Goal: Task Accomplishment & Management: Complete application form

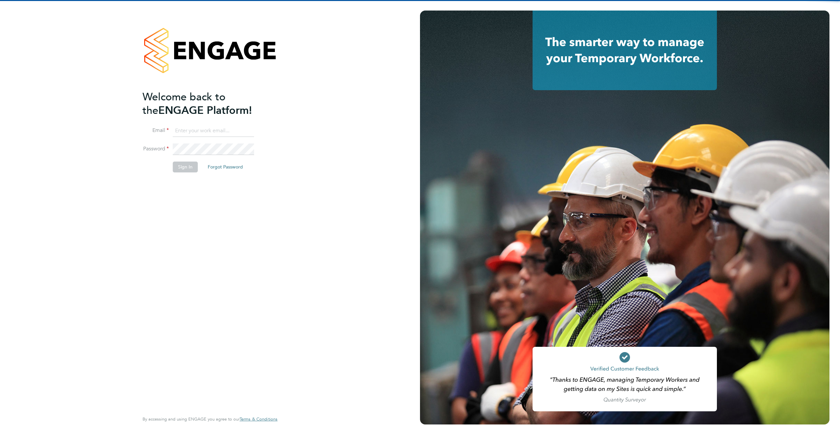
type input "[PERSON_NAME][EMAIL_ADDRESS][DOMAIN_NAME]"
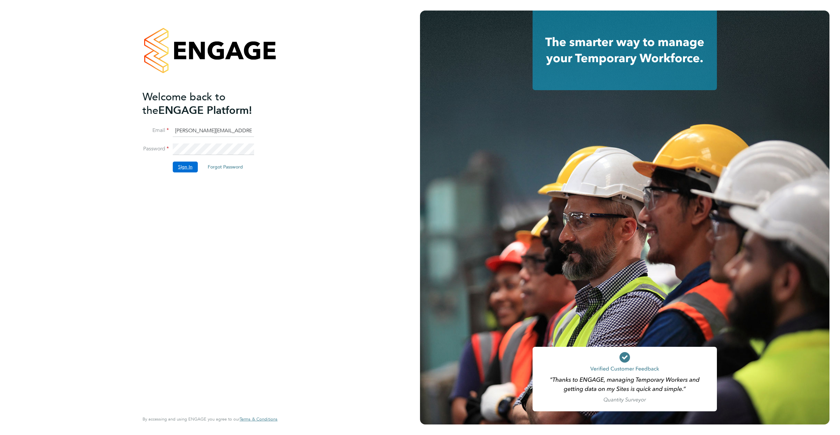
click at [185, 170] on button "Sign In" at bounding box center [185, 167] width 25 height 11
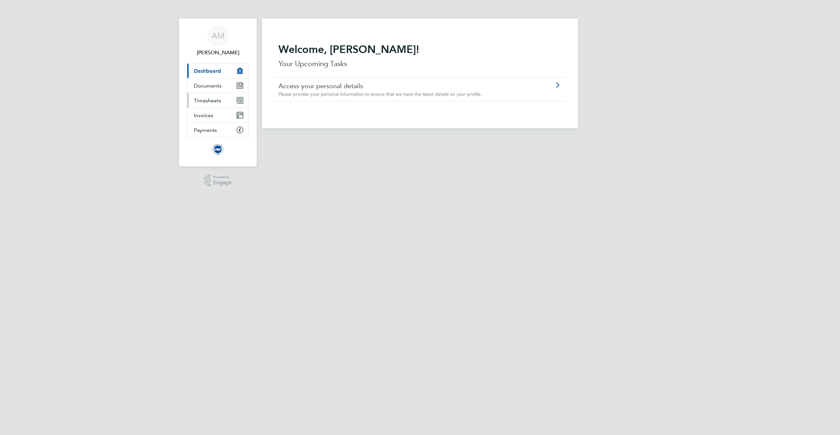
click at [216, 98] on span "Timesheets" at bounding box center [207, 100] width 27 height 6
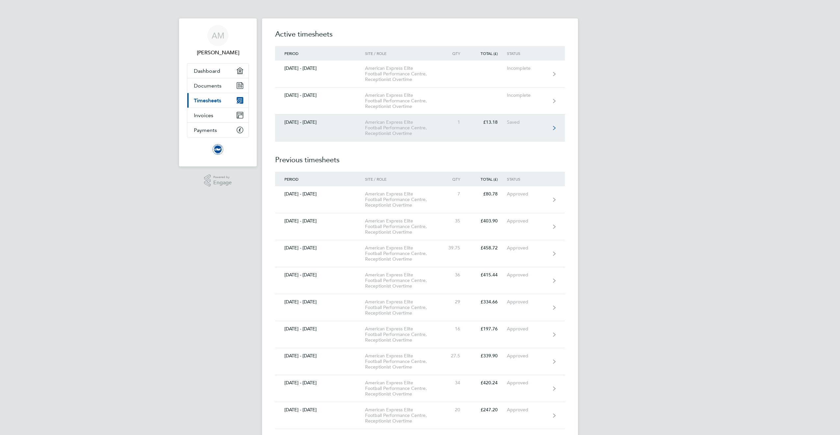
click at [334, 123] on div "[DATE] - [DATE]" at bounding box center [320, 122] width 90 height 6
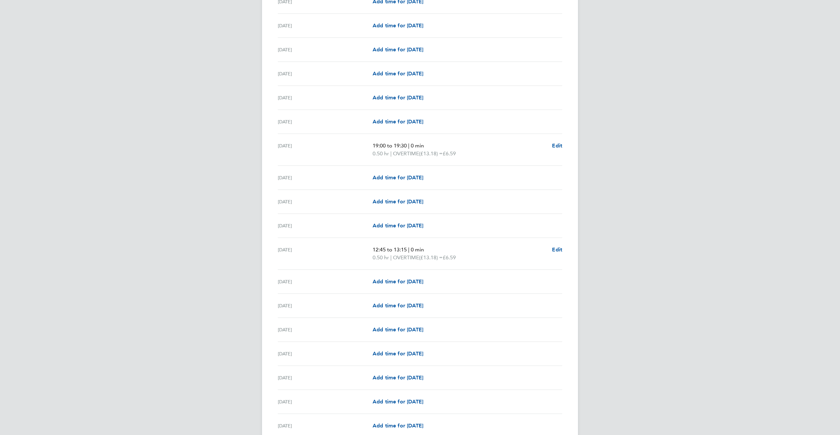
scroll to position [548, 0]
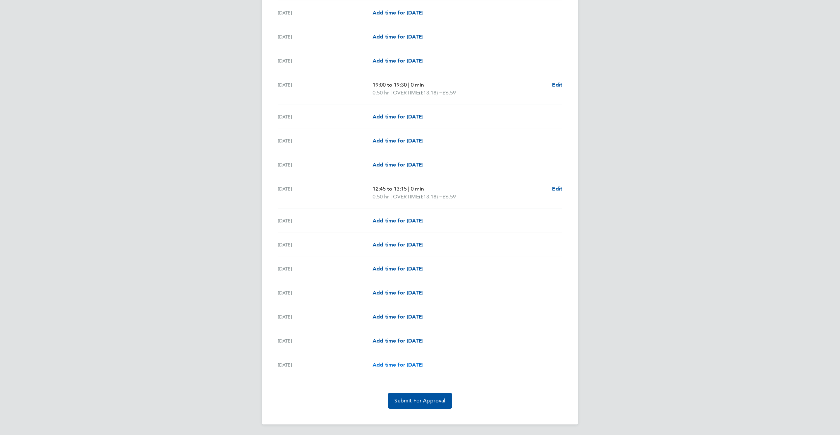
click at [409, 367] on span "Add time for [DATE]" at bounding box center [398, 365] width 51 height 6
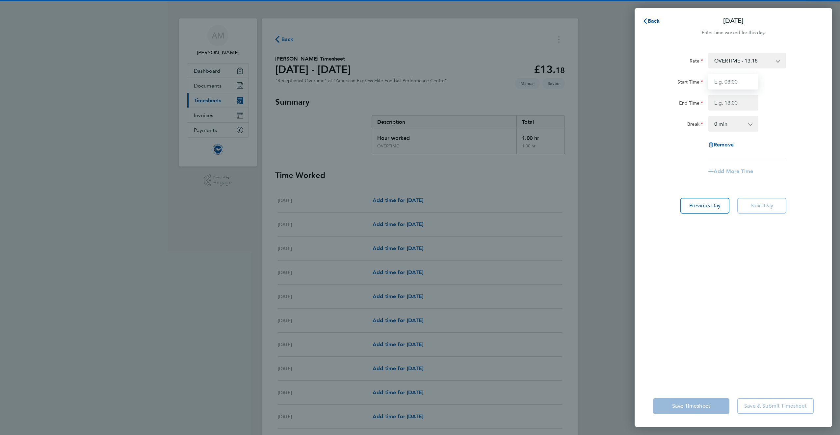
click at [731, 82] on input "Start Time" at bounding box center [733, 82] width 50 height 16
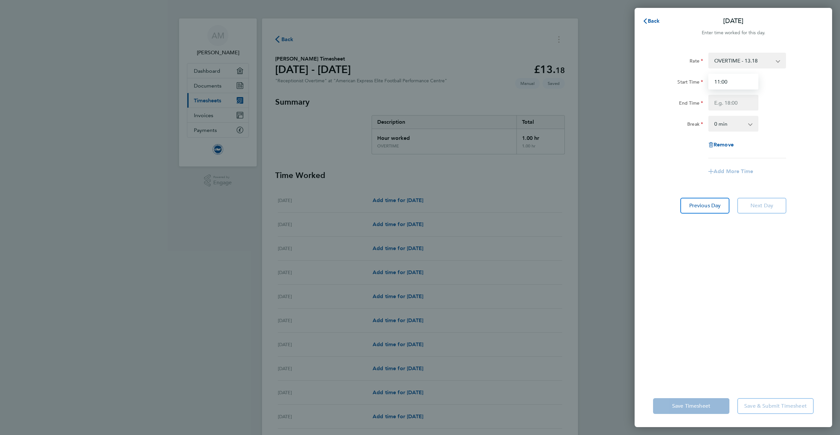
type input "11:00"
click at [742, 101] on input "End Time" at bounding box center [733, 103] width 50 height 16
type input "13:00"
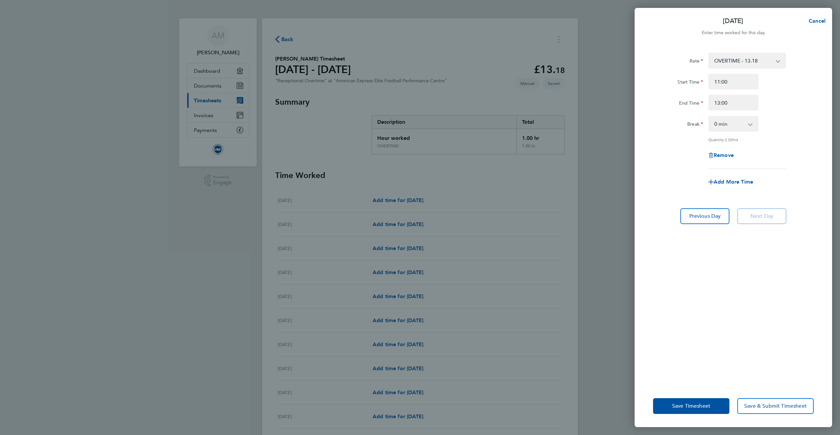
click at [657, 157] on div "Rate OVERTIME - 13.18 Start Time 11:00 End Time 13:00 Break 0 min 15 min 30 min…" at bounding box center [733, 111] width 161 height 116
click at [691, 403] on span "Save Timesheet" at bounding box center [691, 406] width 38 height 7
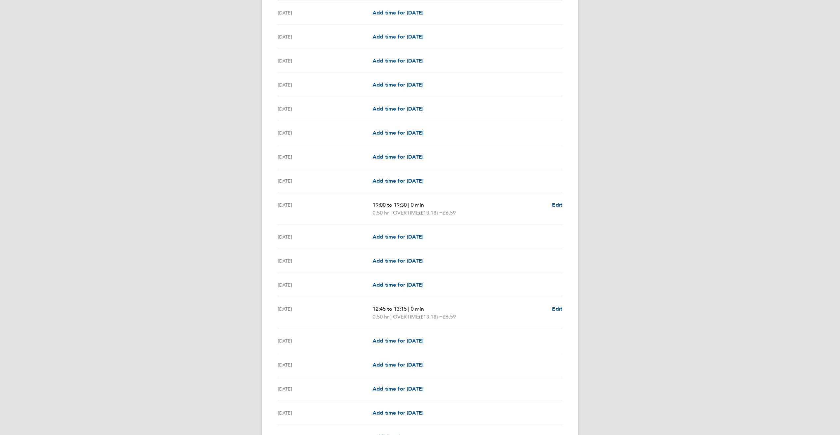
scroll to position [556, 0]
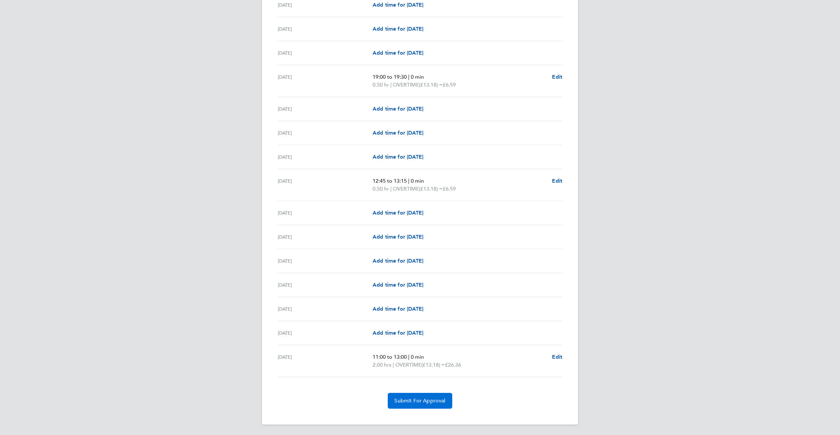
click at [432, 402] on span "Submit For Approval" at bounding box center [419, 401] width 51 height 7
